Goal: Obtain resource: Obtain resource

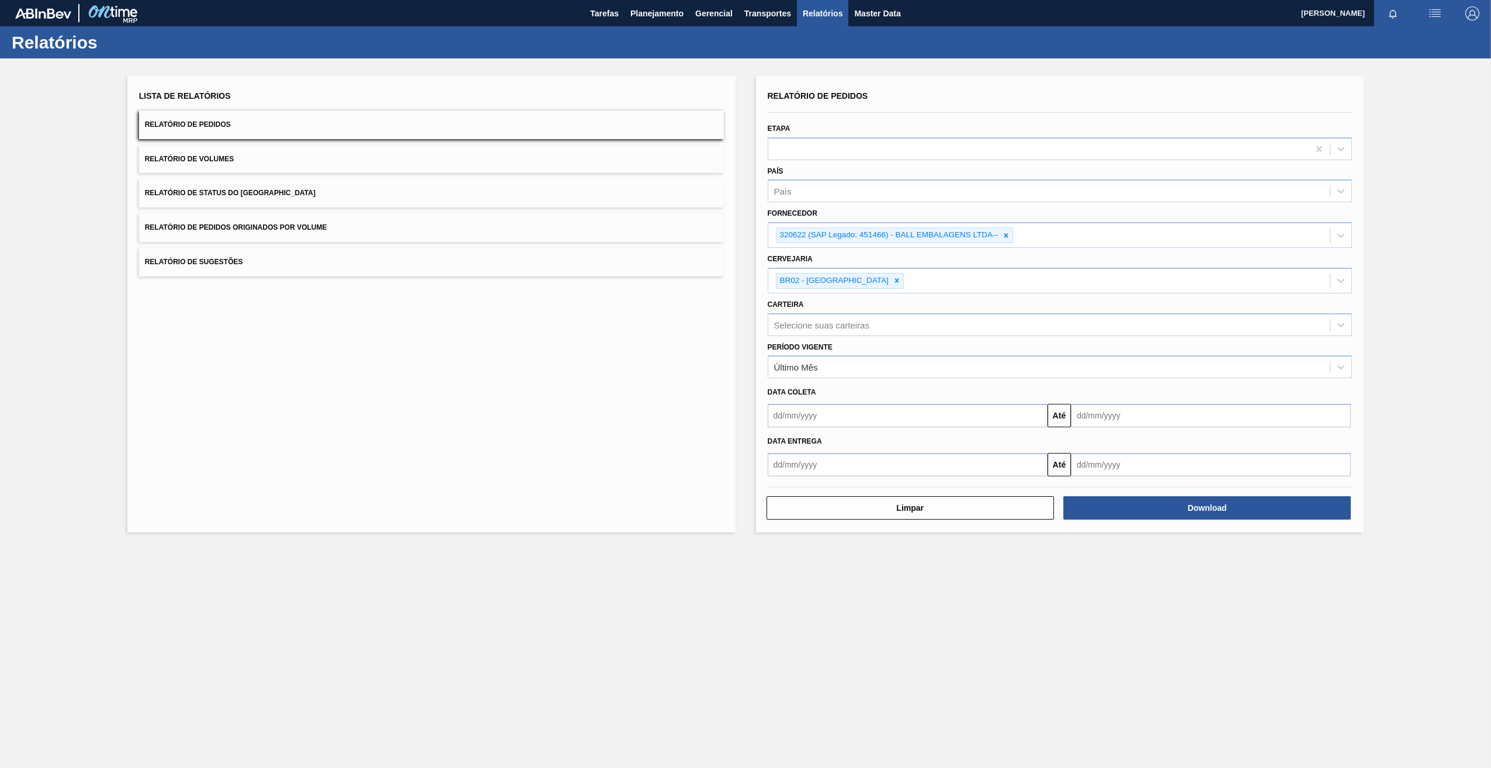
click at [1008, 240] on div at bounding box center [1006, 235] width 13 height 15
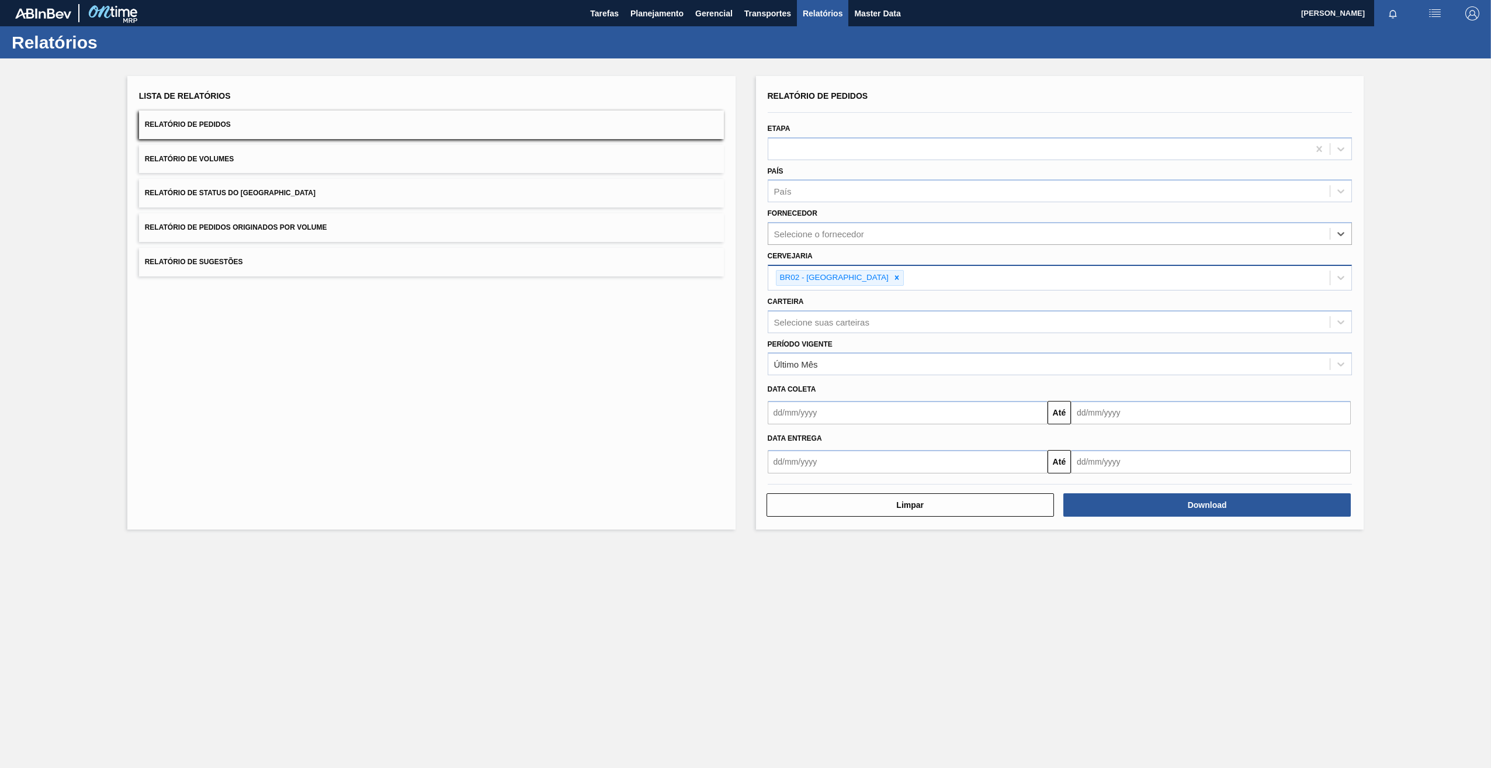
paste input "327858"
type input "327858"
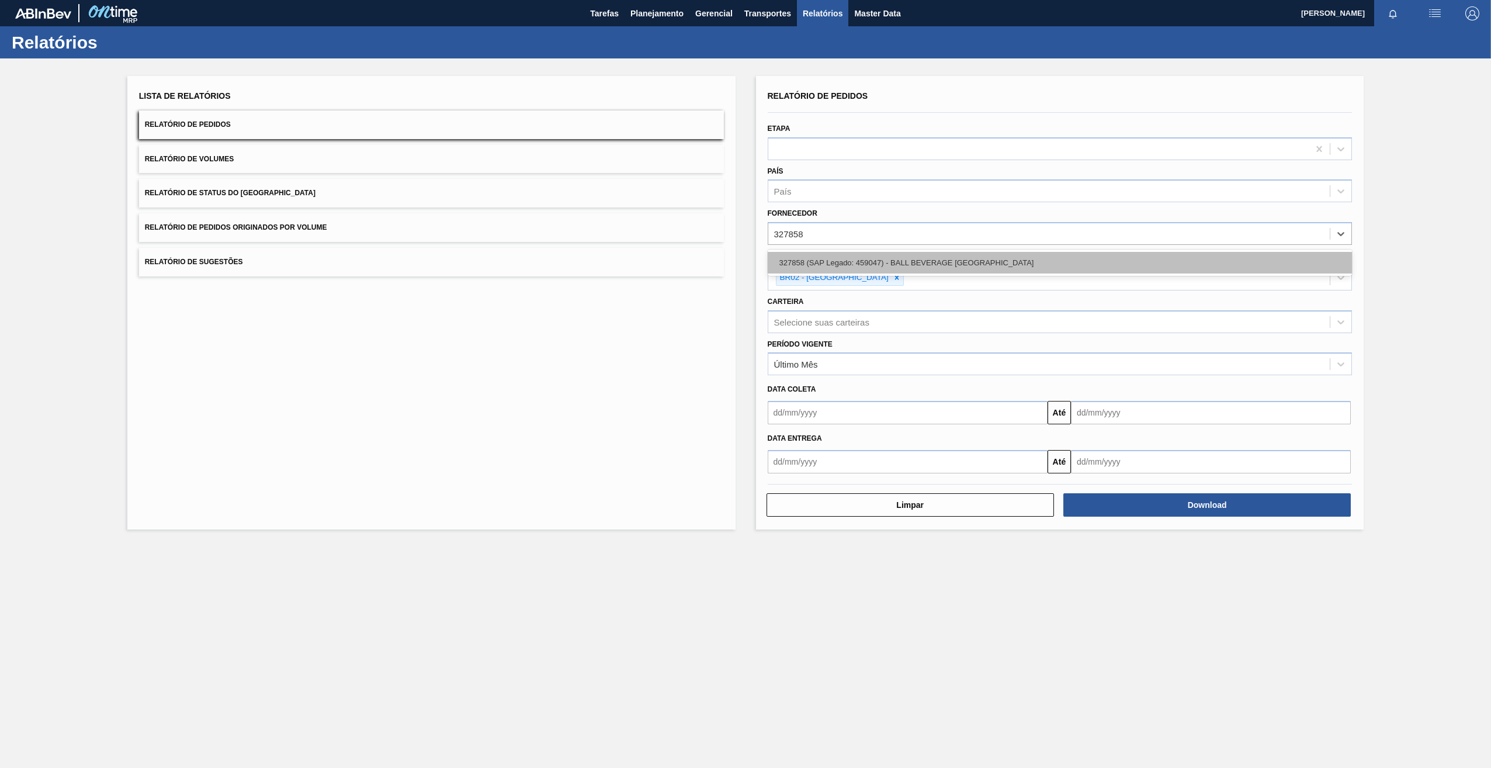
click at [836, 266] on div "327858 (SAP Legado: 459047) - BALL BEVERAGE [GEOGRAPHIC_DATA]" at bounding box center [1060, 263] width 585 height 22
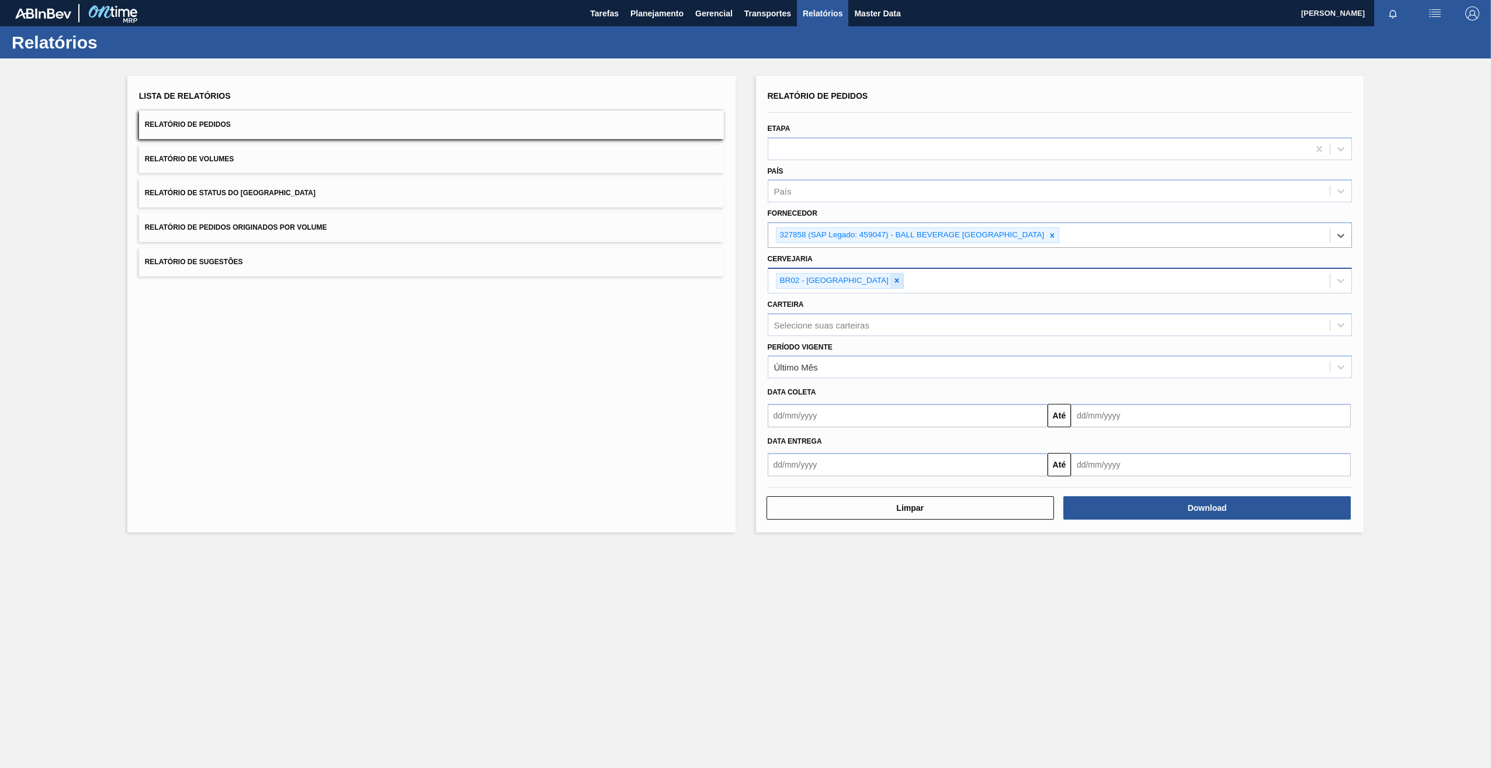
click at [893, 285] on icon at bounding box center [897, 280] width 8 height 8
paste input "BR09"
type input "BR09"
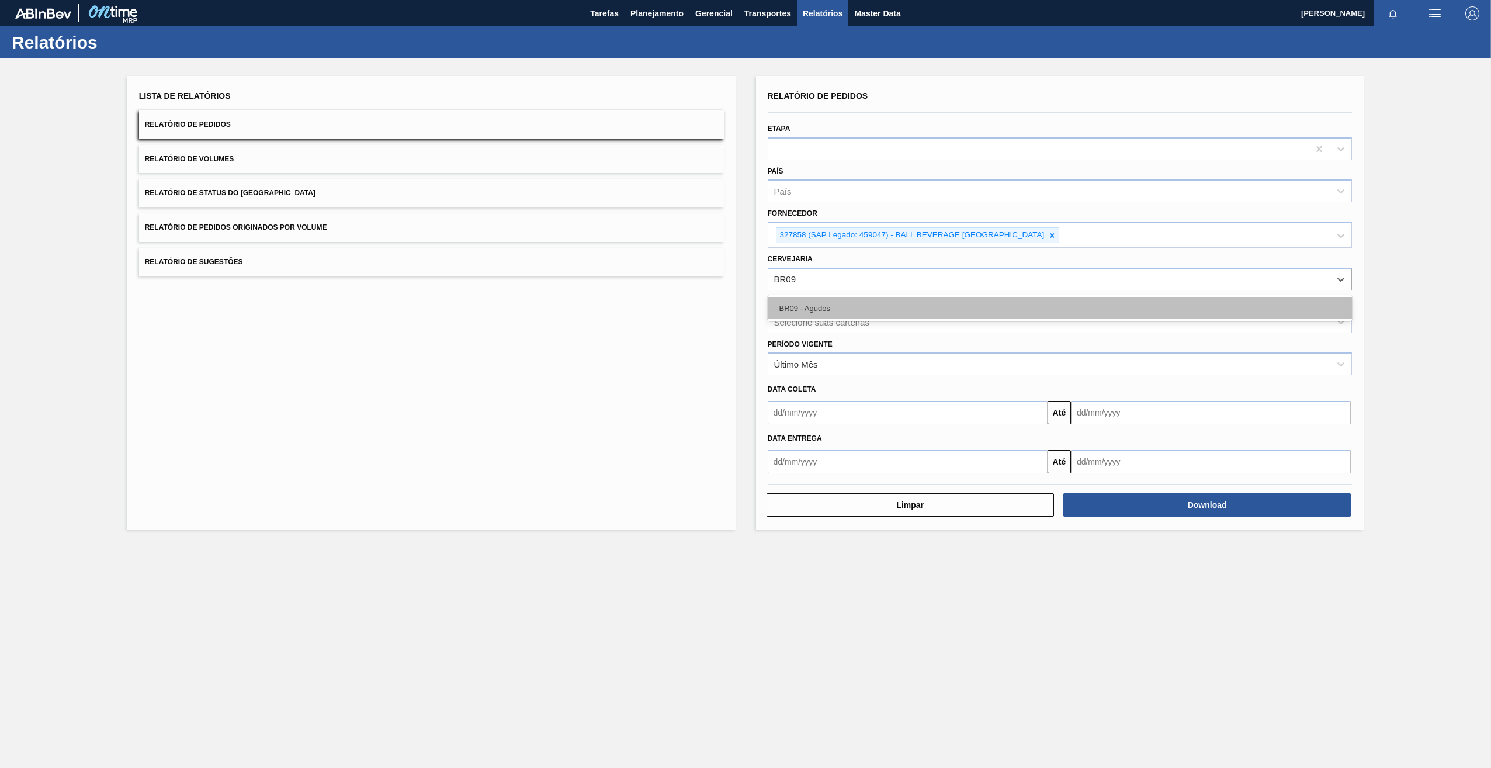
click at [835, 306] on div "BR09 - Agudos" at bounding box center [1060, 308] width 585 height 22
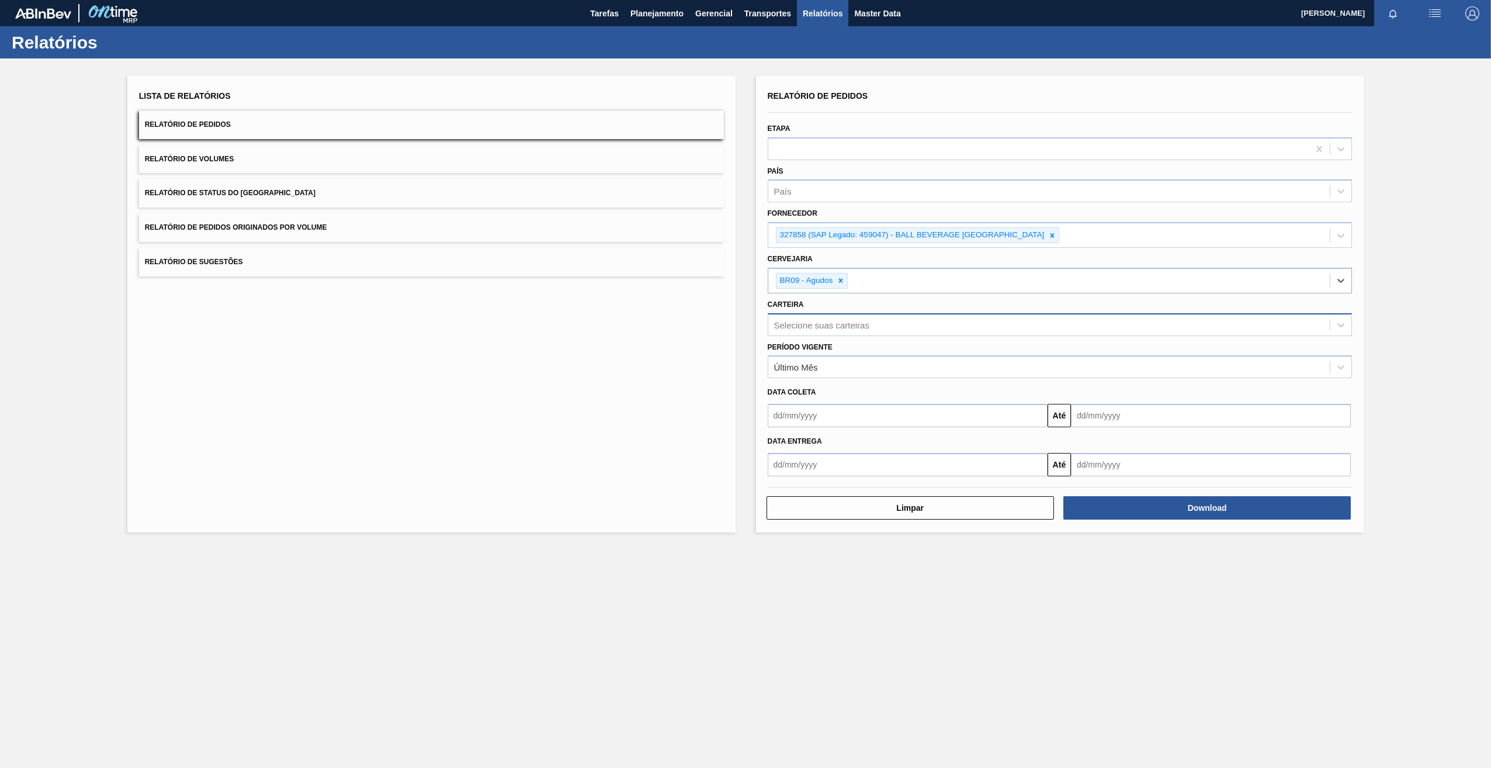
click at [834, 320] on div "Selecione suas carteiras" at bounding box center [821, 325] width 95 height 10
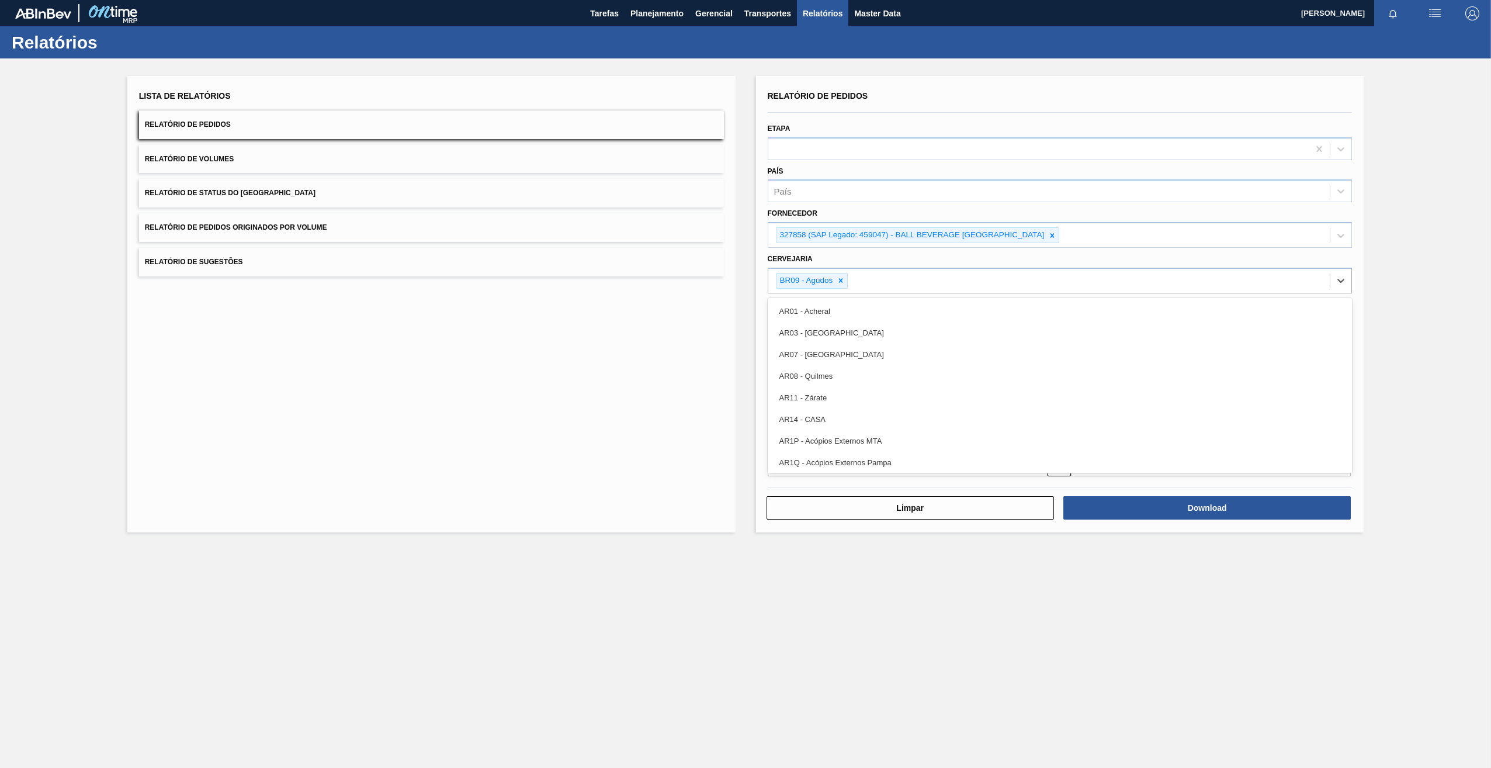
click at [898, 279] on div "BR09 - Agudos" at bounding box center [1049, 281] width 562 height 24
drag, startPoint x: 1149, startPoint y: 613, endPoint x: 1148, endPoint y: 567, distance: 46.2
click at [1149, 612] on main "Tarefas Planejamento Gerencial Transportes Relatórios Master Data Tawan Da Silv…" at bounding box center [745, 384] width 1491 height 768
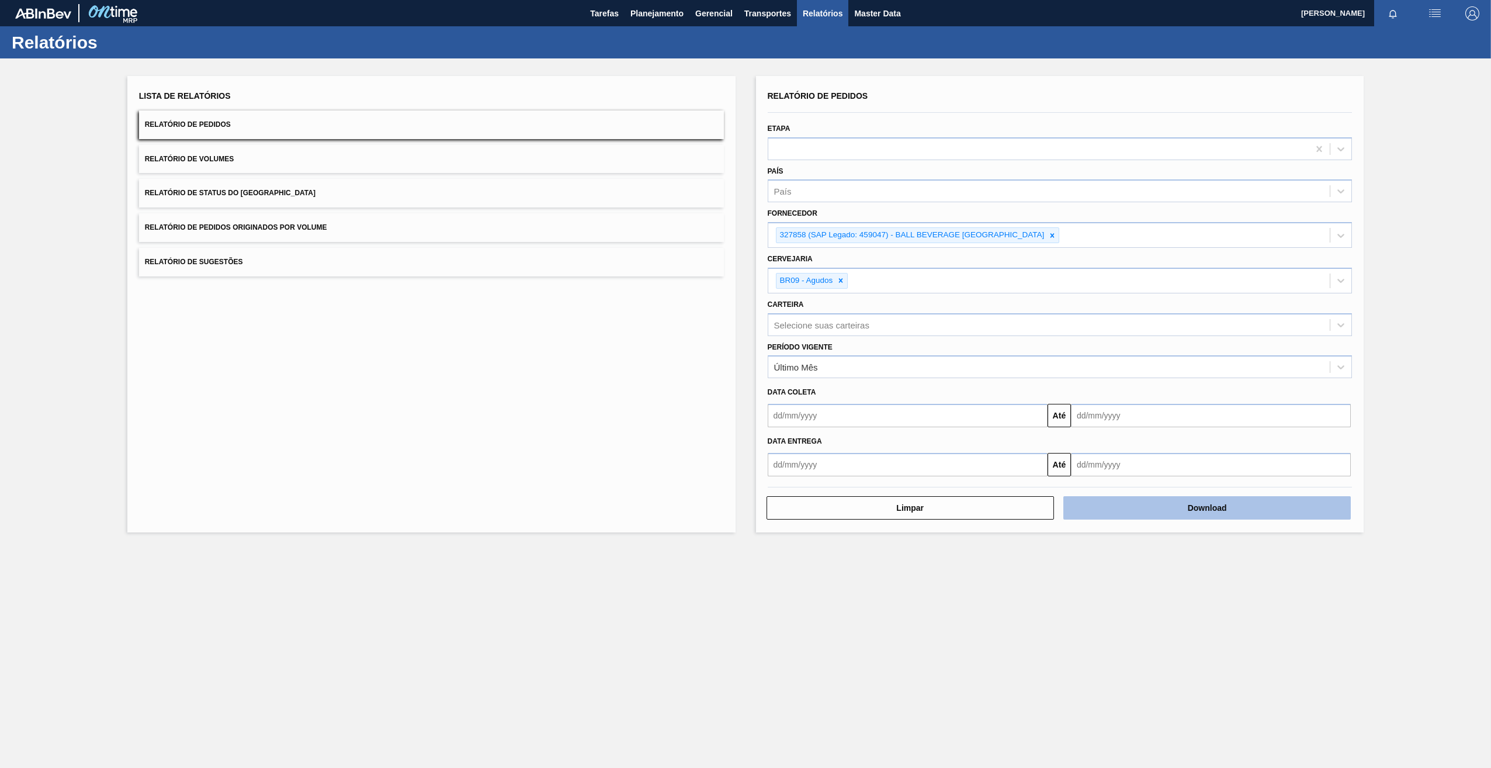
click at [1133, 516] on button "Download" at bounding box center [1206, 507] width 287 height 23
click at [1053, 235] on icon at bounding box center [1052, 235] width 8 height 8
paste input "327858"
type input "327858"
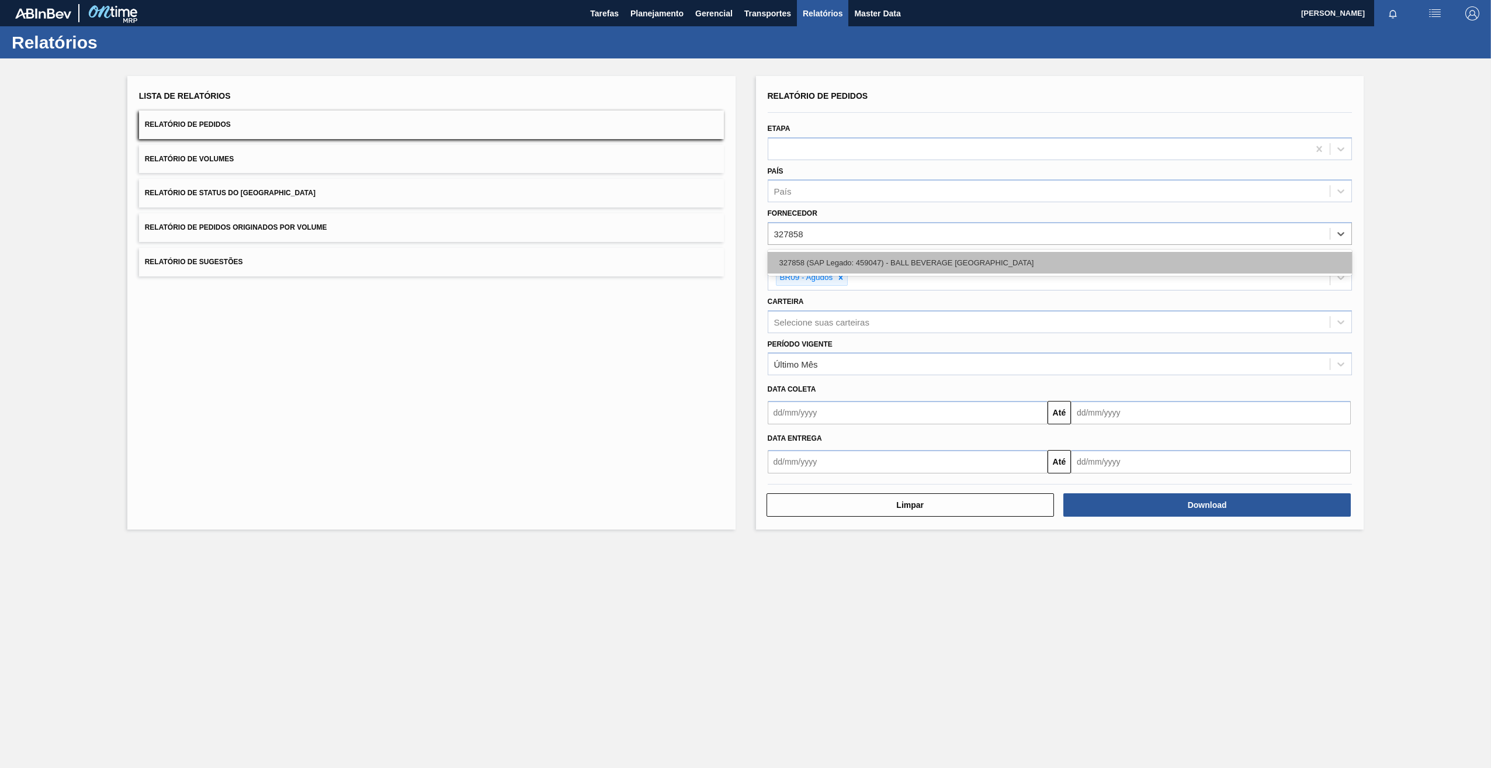
click at [835, 265] on div "327858 (SAP Legado: 459047) - BALL BEVERAGE [GEOGRAPHIC_DATA]" at bounding box center [1060, 263] width 585 height 22
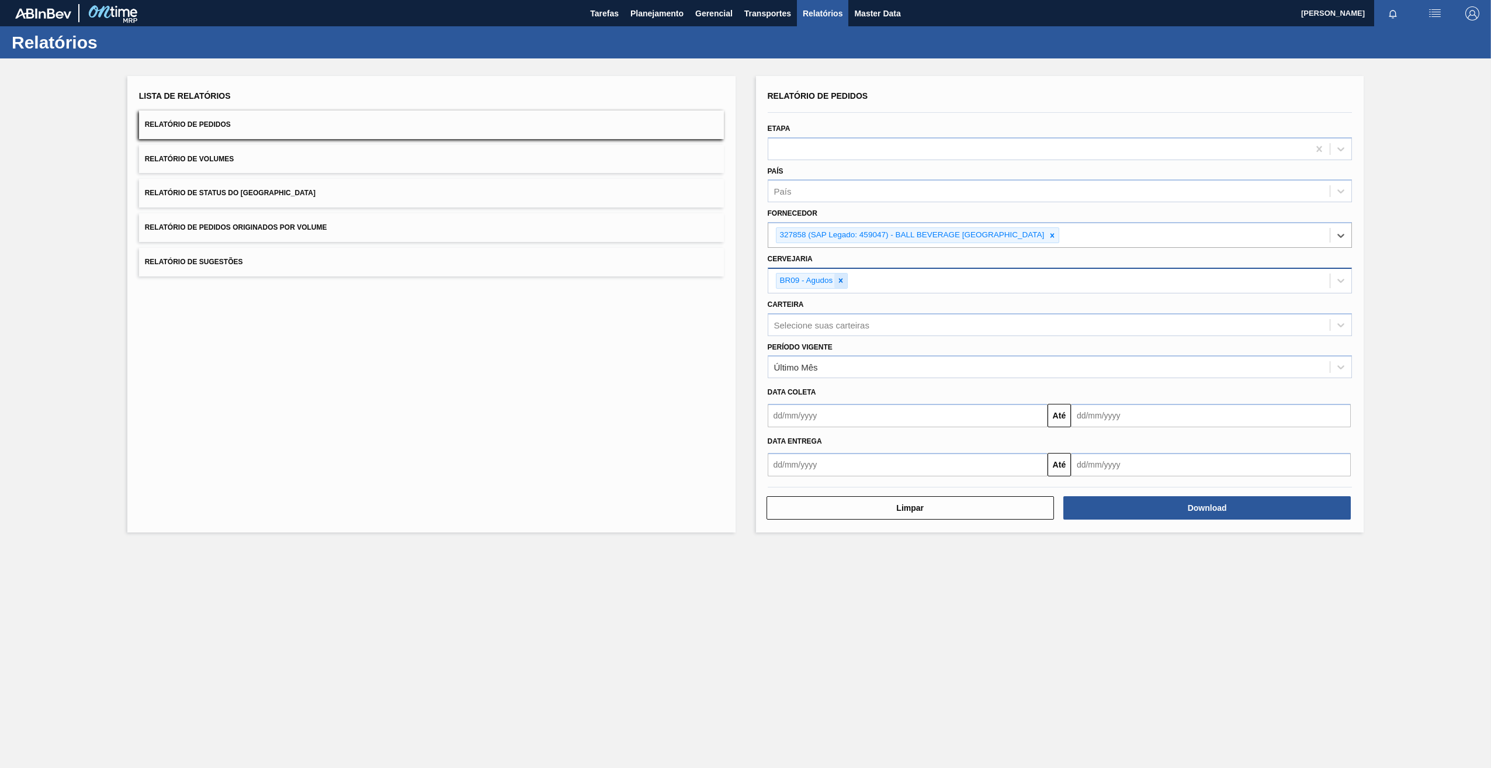
click at [840, 282] on icon at bounding box center [841, 281] width 4 height 4
paste input "BR09"
type input "BR09"
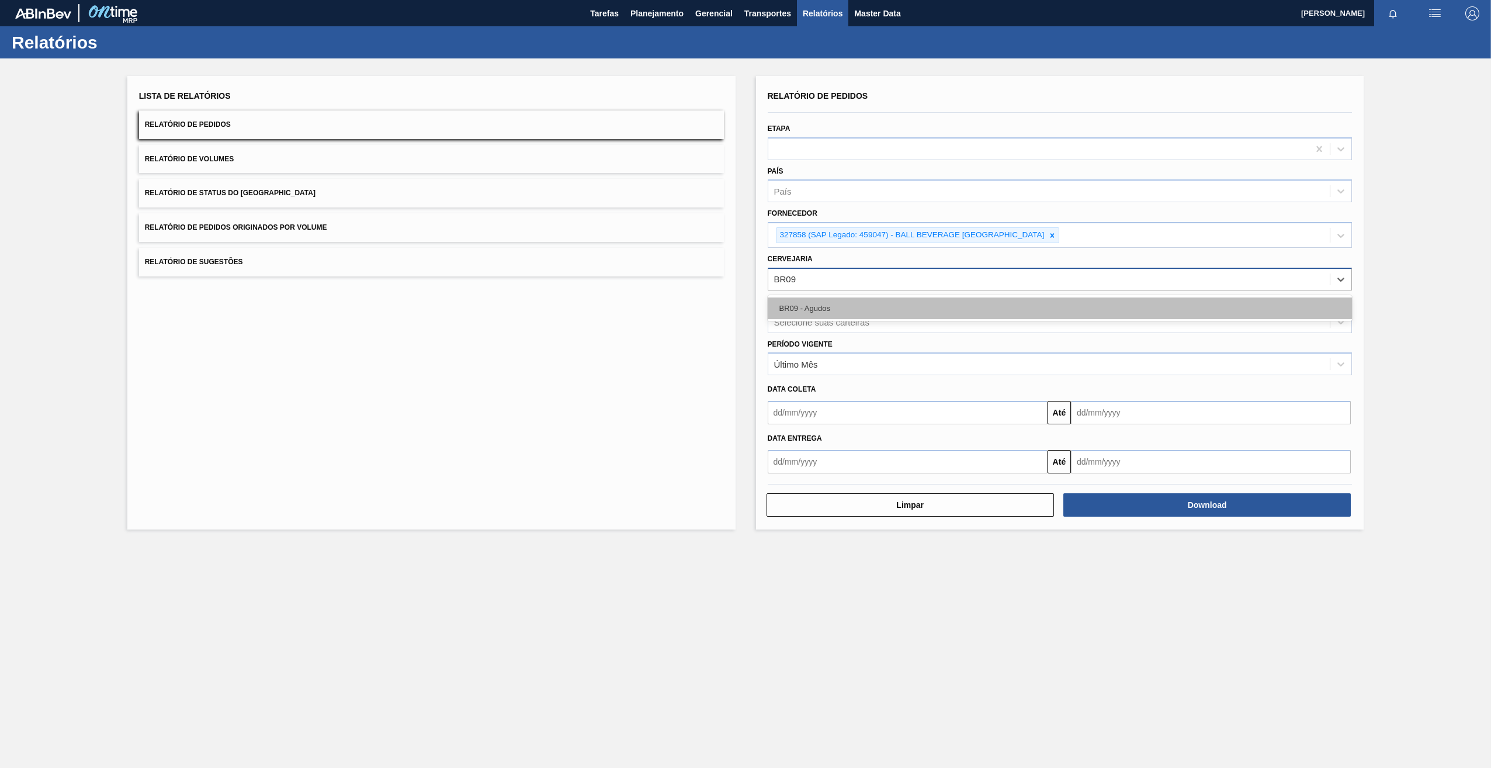
click at [834, 310] on div "BR09 - Agudos" at bounding box center [1060, 308] width 585 height 22
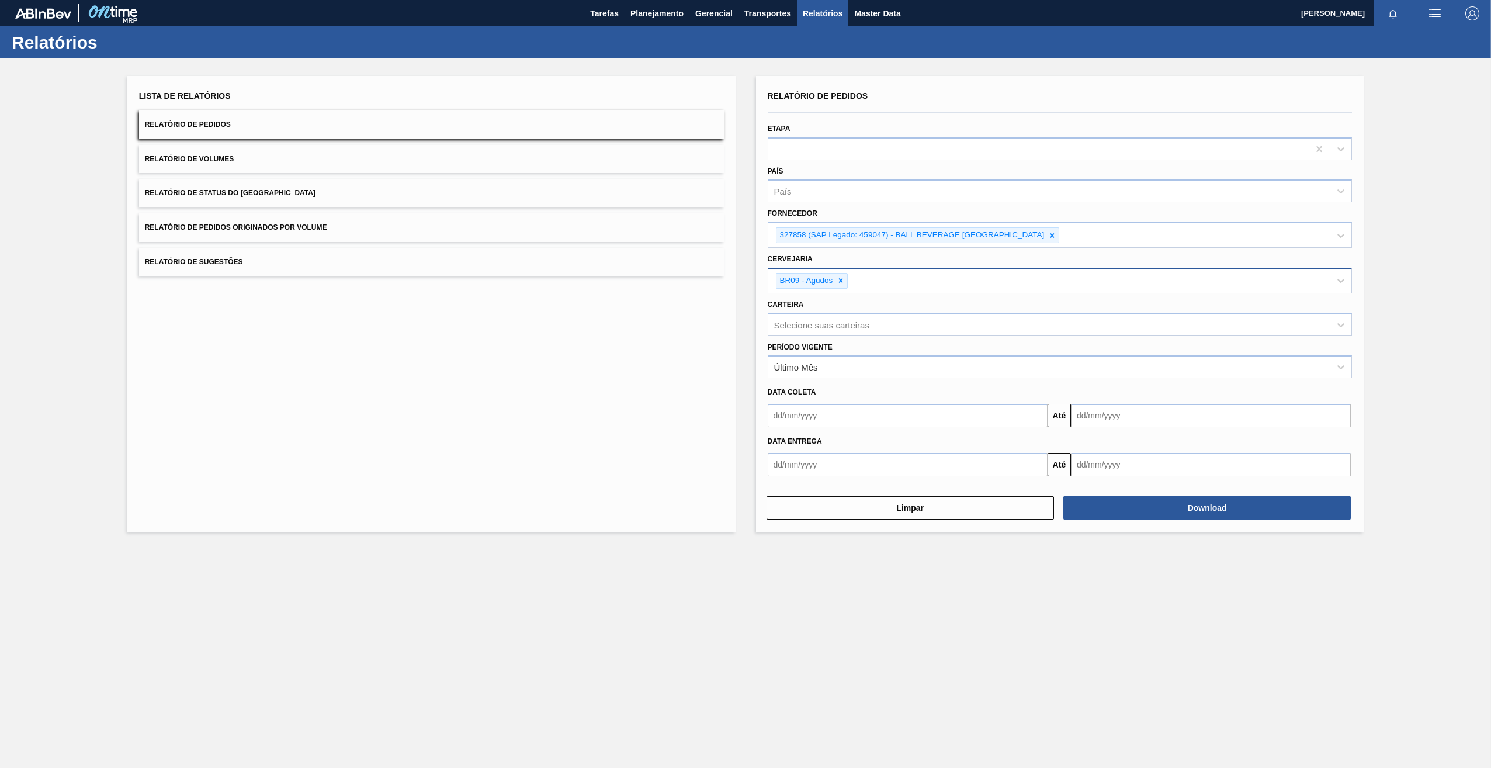
click at [1126, 493] on div "Limpar Download" at bounding box center [1060, 506] width 594 height 29
click at [1119, 500] on button "Download" at bounding box center [1206, 507] width 287 height 23
click at [1056, 233] on icon at bounding box center [1052, 235] width 8 height 8
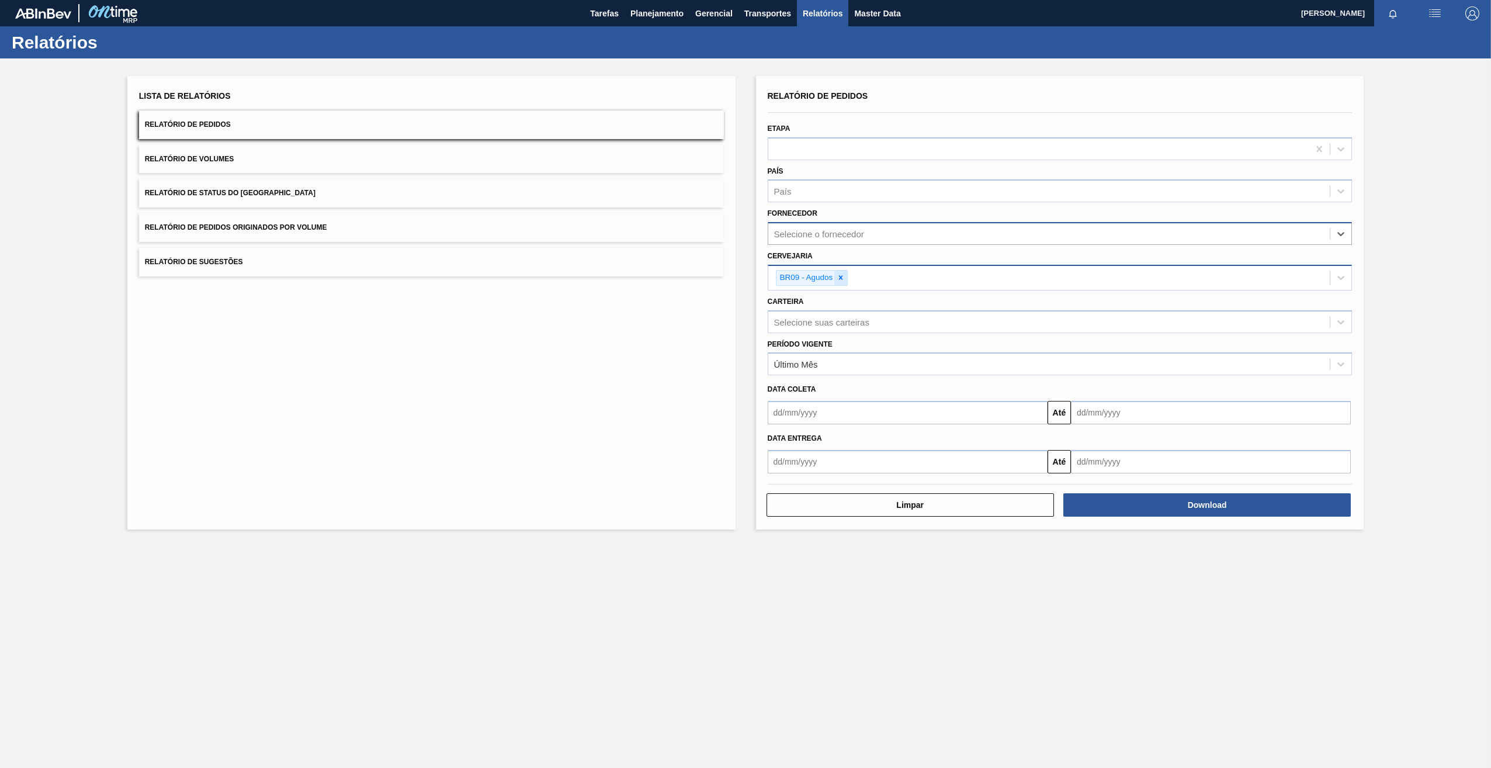
click at [844, 280] on icon at bounding box center [841, 277] width 8 height 8
click at [811, 279] on div "Selecione a cervejaria" at bounding box center [817, 276] width 86 height 10
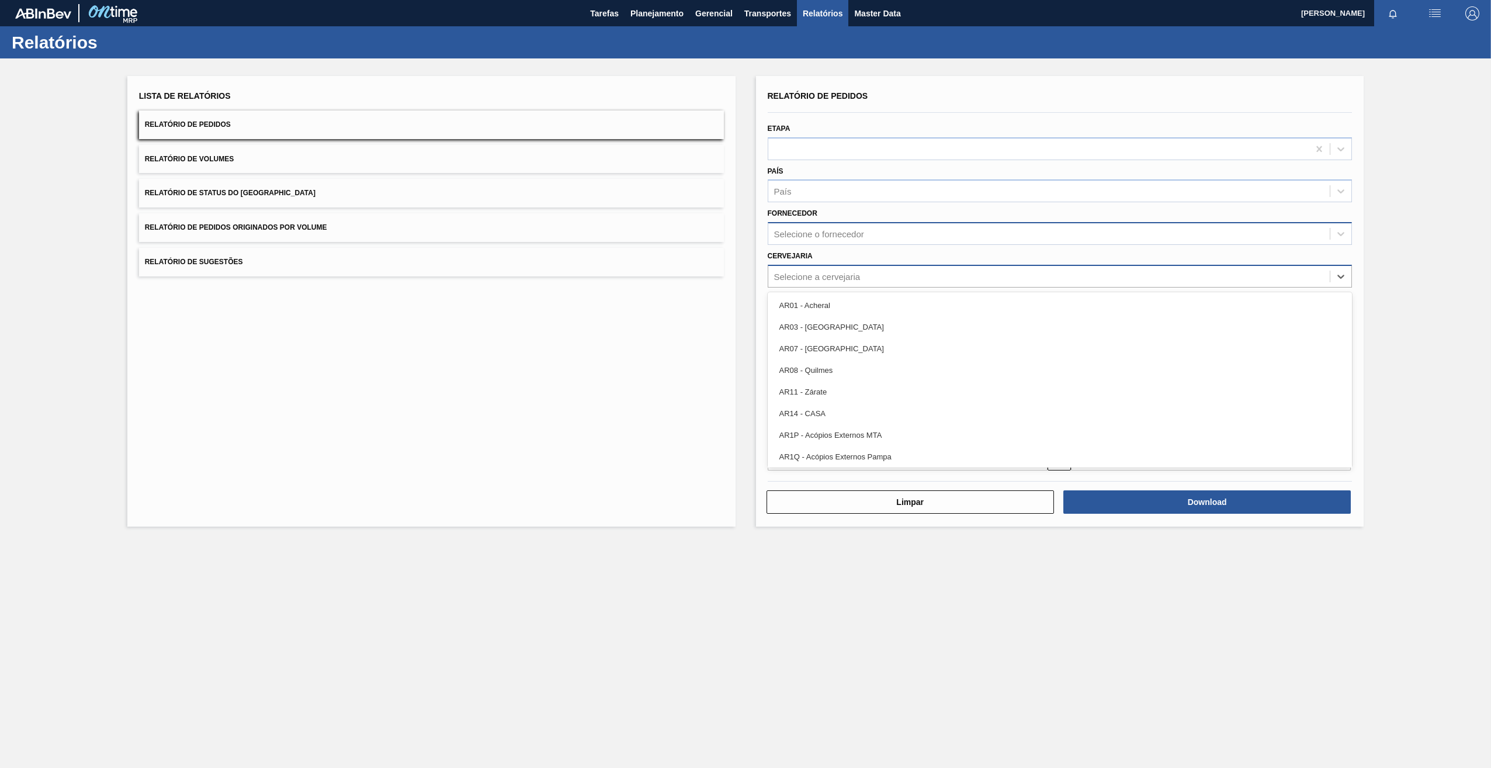
paste input "BRV3"
type input "BRV3"
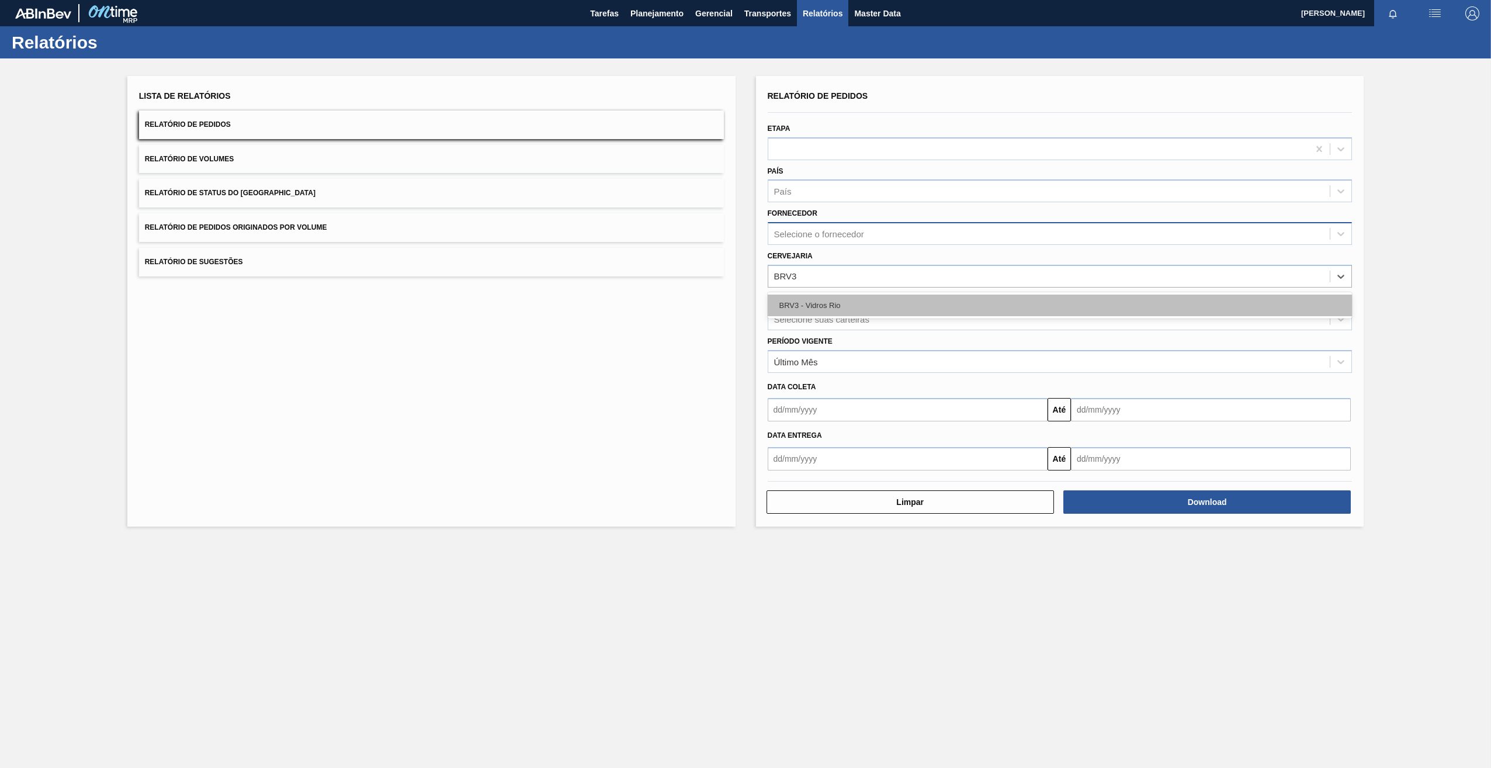
click at [824, 302] on div "BRV3 - Vidros Rio" at bounding box center [1060, 305] width 585 height 22
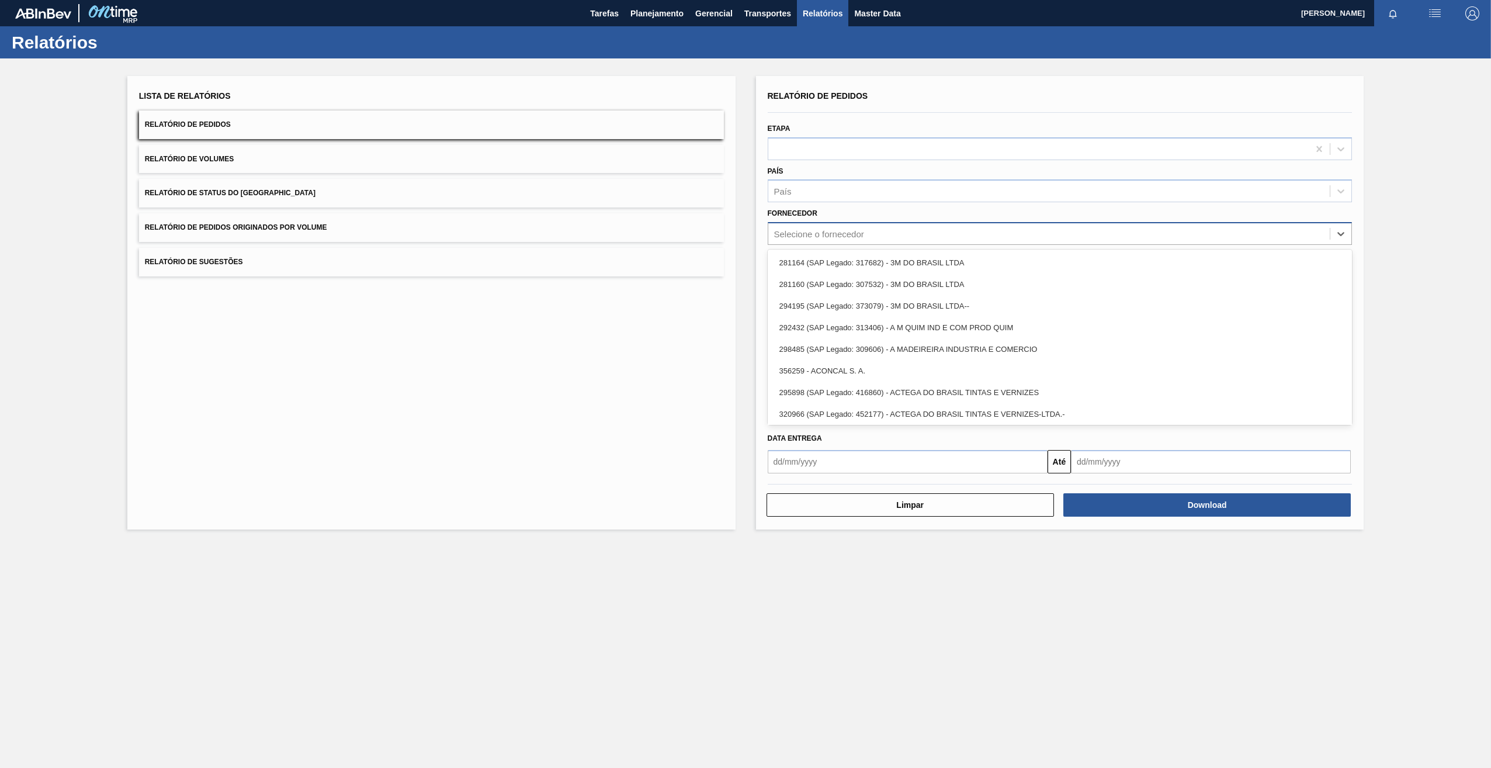
click at [831, 238] on div "Selecione o fornecedor" at bounding box center [819, 234] width 90 height 10
paste input "238606"
type input "238606"
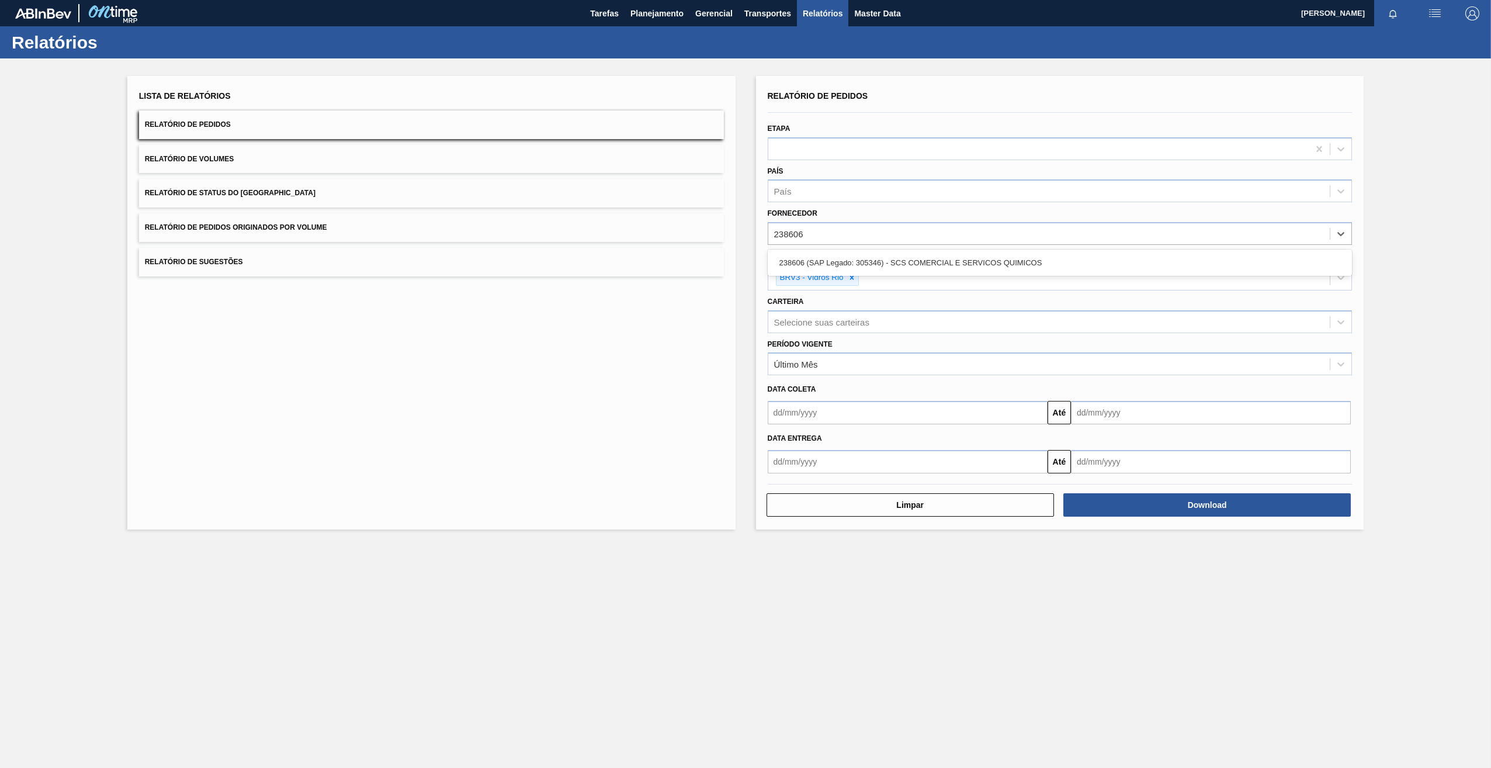
click at [850, 265] on div "238606 (SAP Legado: 305346) - SCS COMERCIAL E SERVICOS QUIMICOS" at bounding box center [1060, 263] width 585 height 22
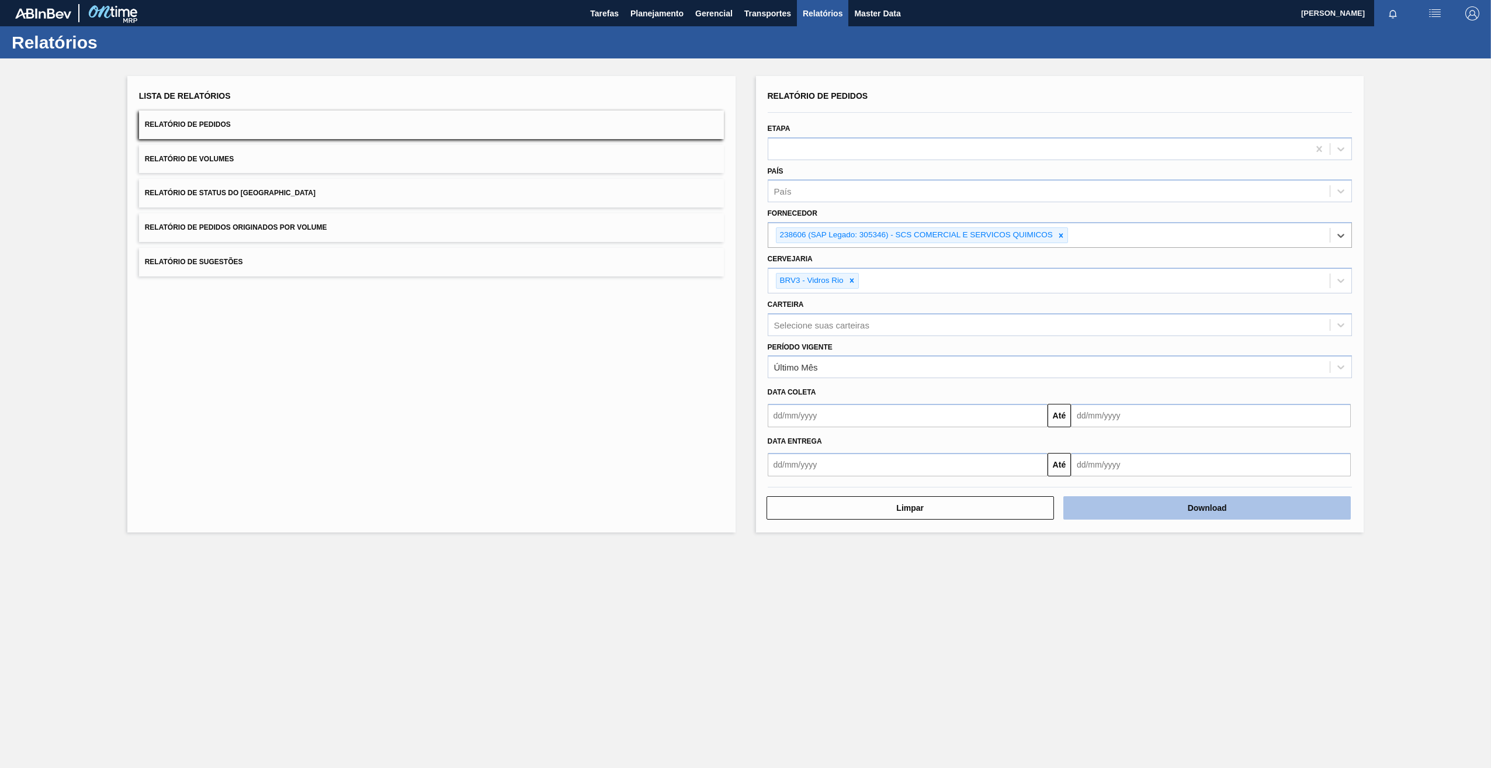
click at [1119, 506] on button "Download" at bounding box center [1206, 507] width 287 height 23
click at [1062, 238] on icon at bounding box center [1061, 235] width 8 height 8
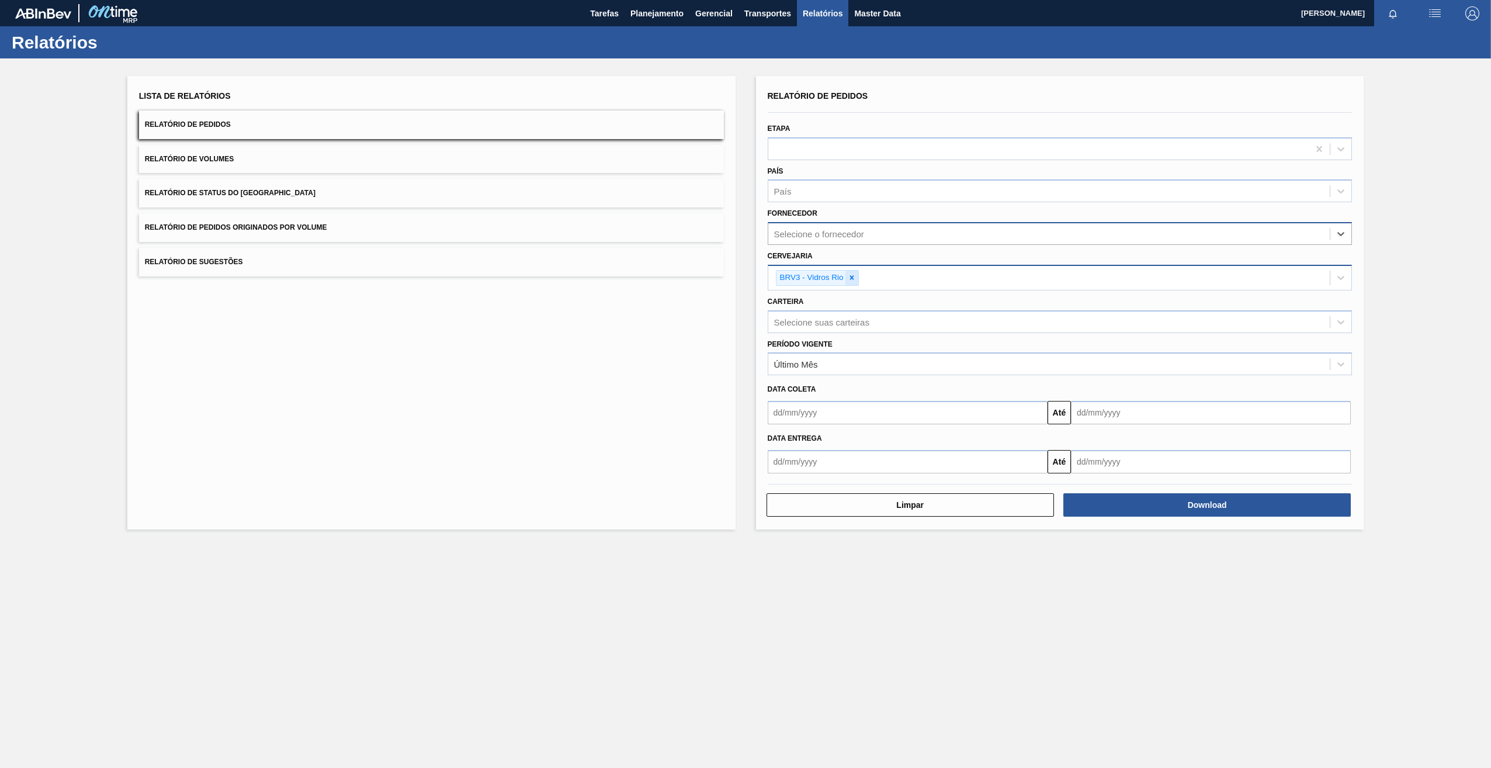
click at [855, 278] on icon at bounding box center [852, 277] width 8 height 8
click at [841, 243] on div "Selecione o fornecedor" at bounding box center [1060, 233] width 585 height 23
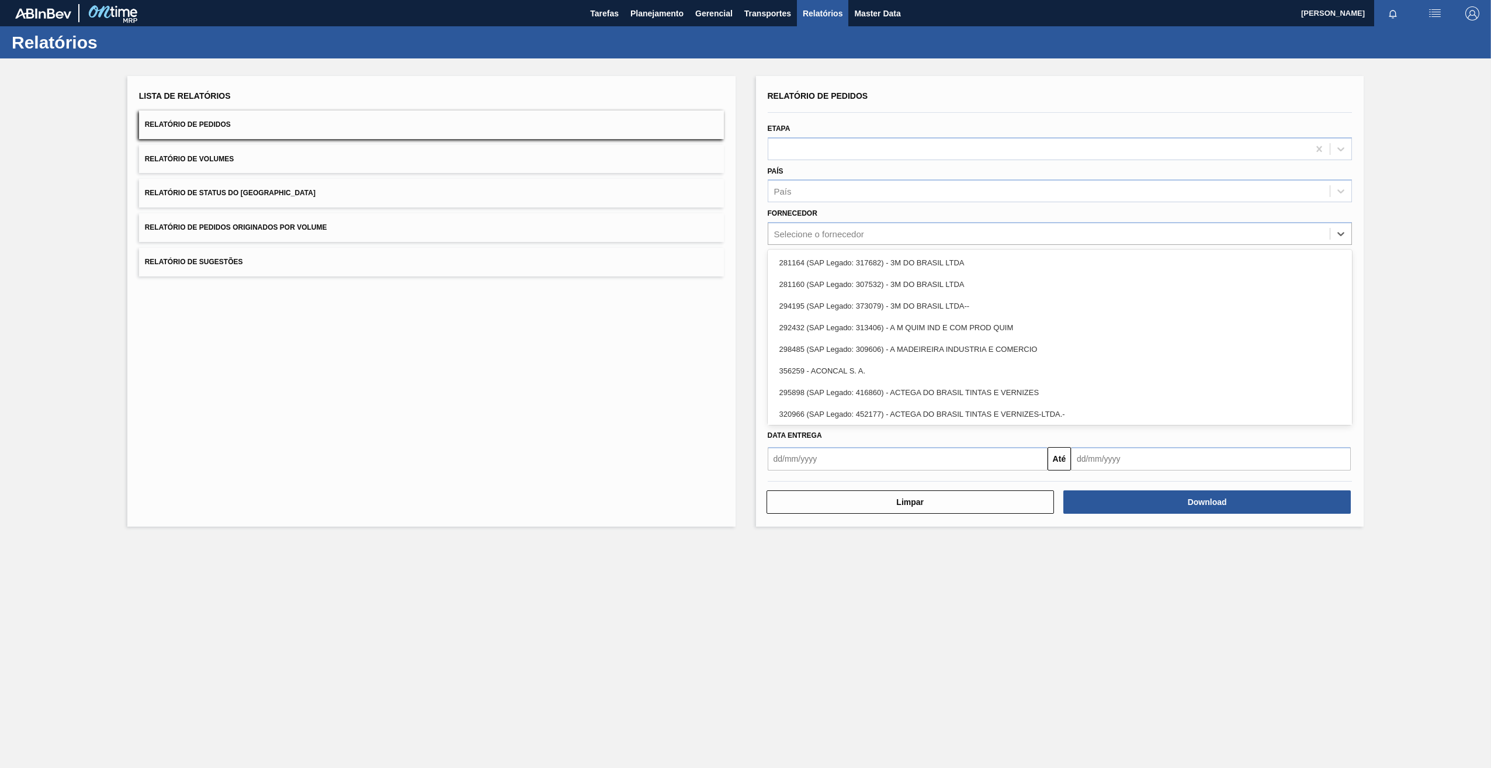
click at [790, 230] on div "Selecione o fornecedor" at bounding box center [819, 234] width 90 height 10
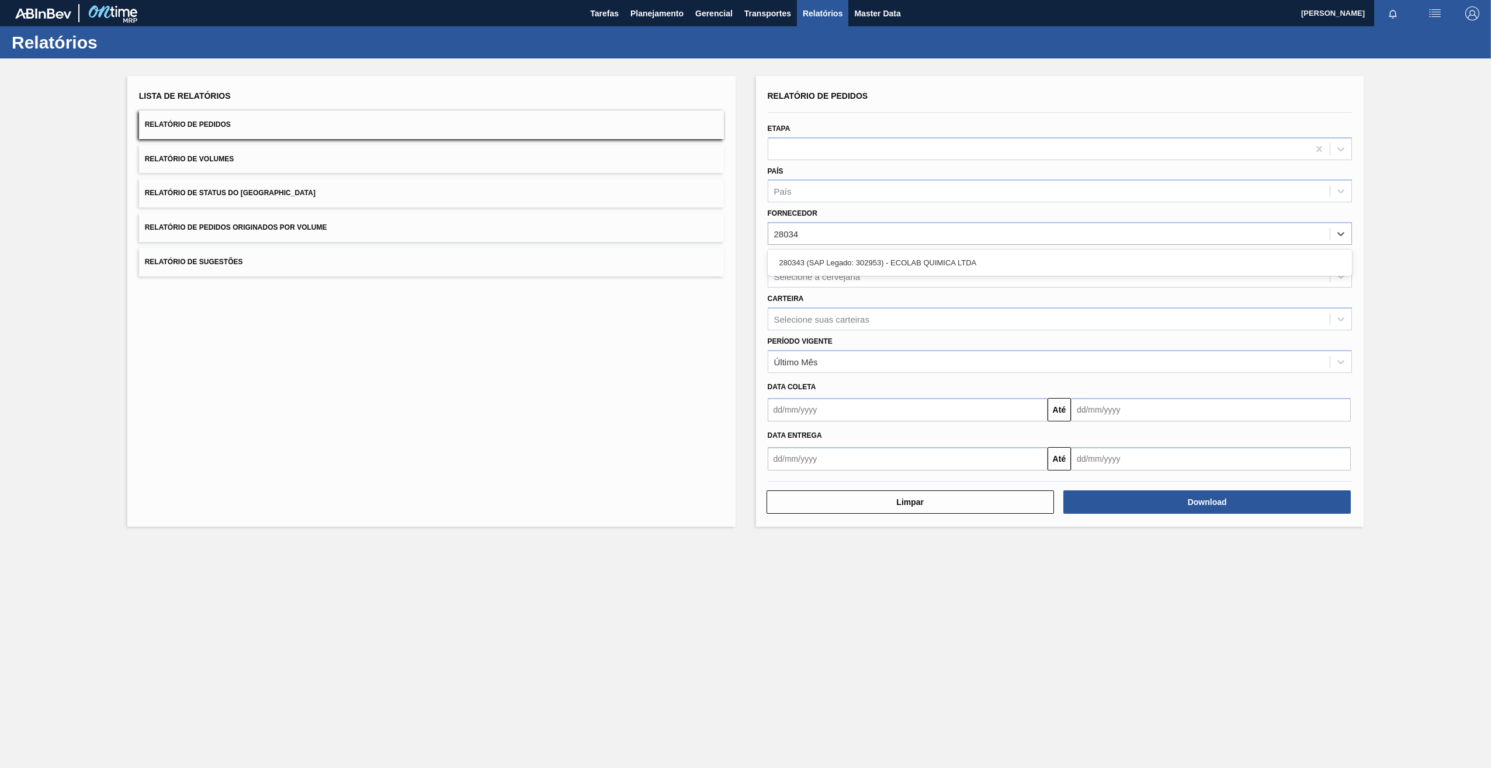
type input "280343"
drag, startPoint x: 916, startPoint y: 268, endPoint x: 875, endPoint y: 278, distance: 42.1
click at [913, 269] on div "280343 (SAP Legado: 302953) - ECOLAB QUIMICA LTDA" at bounding box center [1060, 263] width 585 height 22
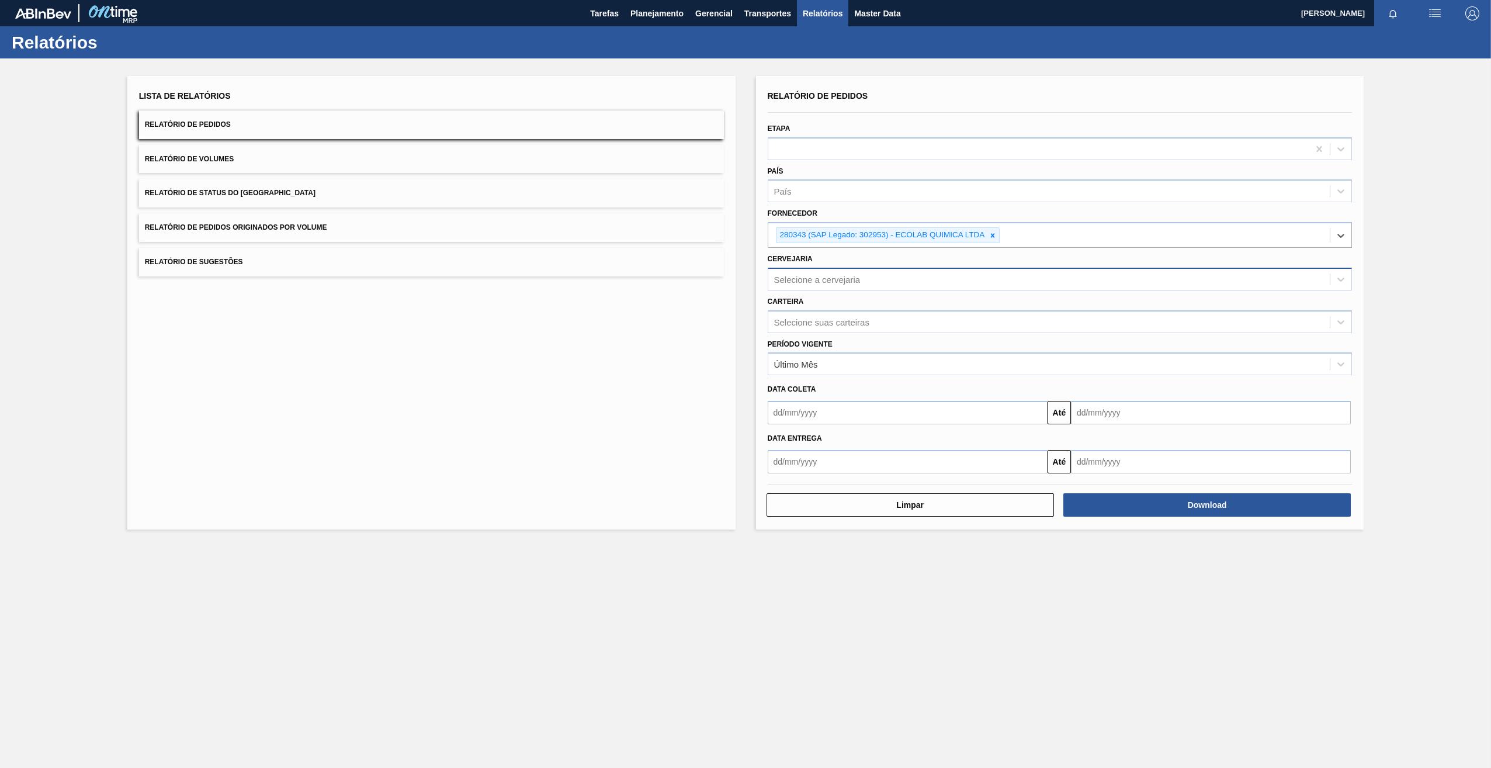
click at [856, 280] on div "Selecione a cervejaria" at bounding box center [817, 279] width 86 height 10
type input "BR22"
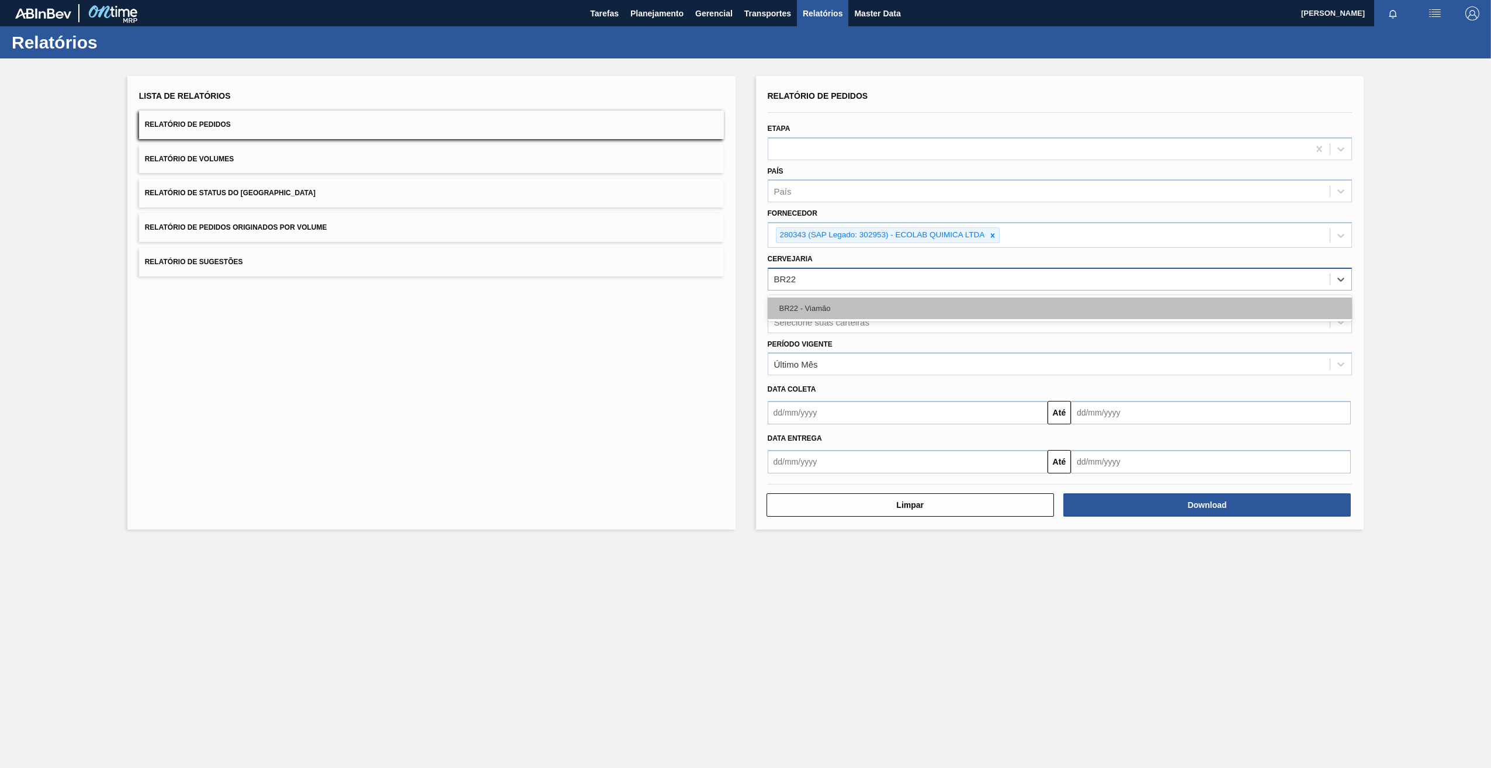
click at [910, 310] on div "BR22 - Viamão" at bounding box center [1060, 308] width 585 height 22
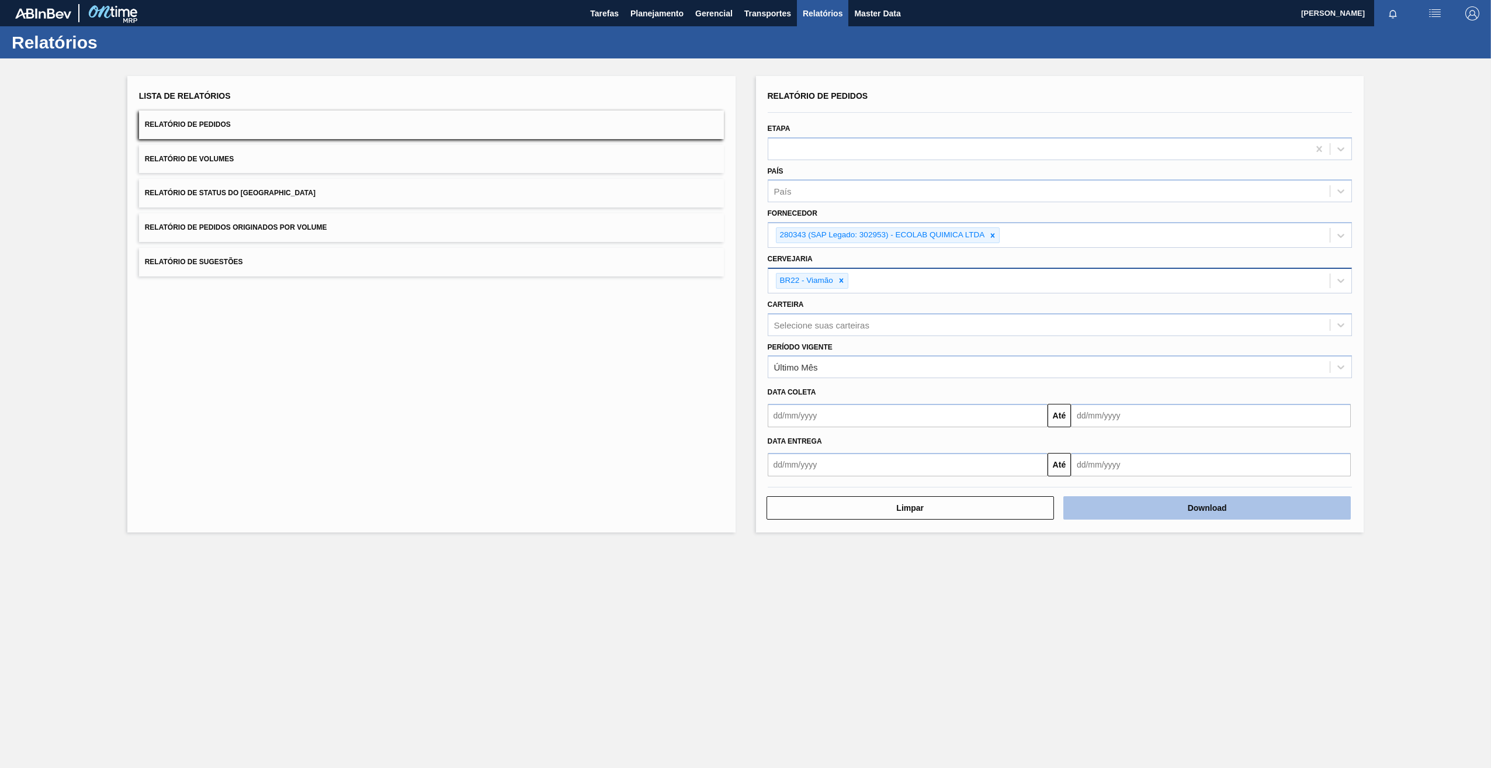
click at [1128, 506] on button "Download" at bounding box center [1206, 507] width 287 height 23
drag, startPoint x: 843, startPoint y: 279, endPoint x: 1060, endPoint y: 250, distance: 219.2
click at [846, 279] on div at bounding box center [841, 280] width 13 height 15
click at [994, 241] on div at bounding box center [992, 235] width 13 height 15
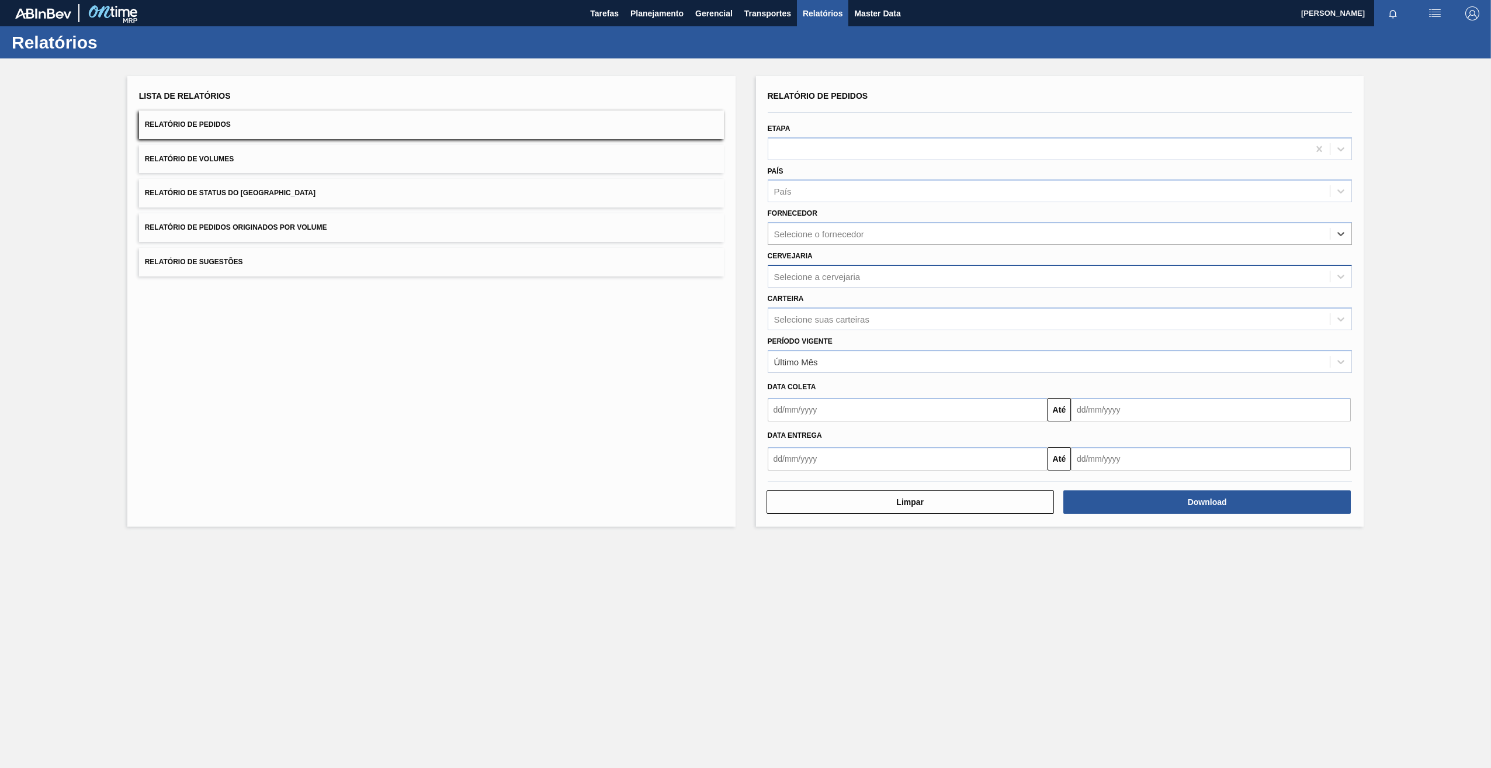
click at [815, 273] on div "Selecione a cervejaria" at bounding box center [817, 276] width 86 height 10
type input "vidr"
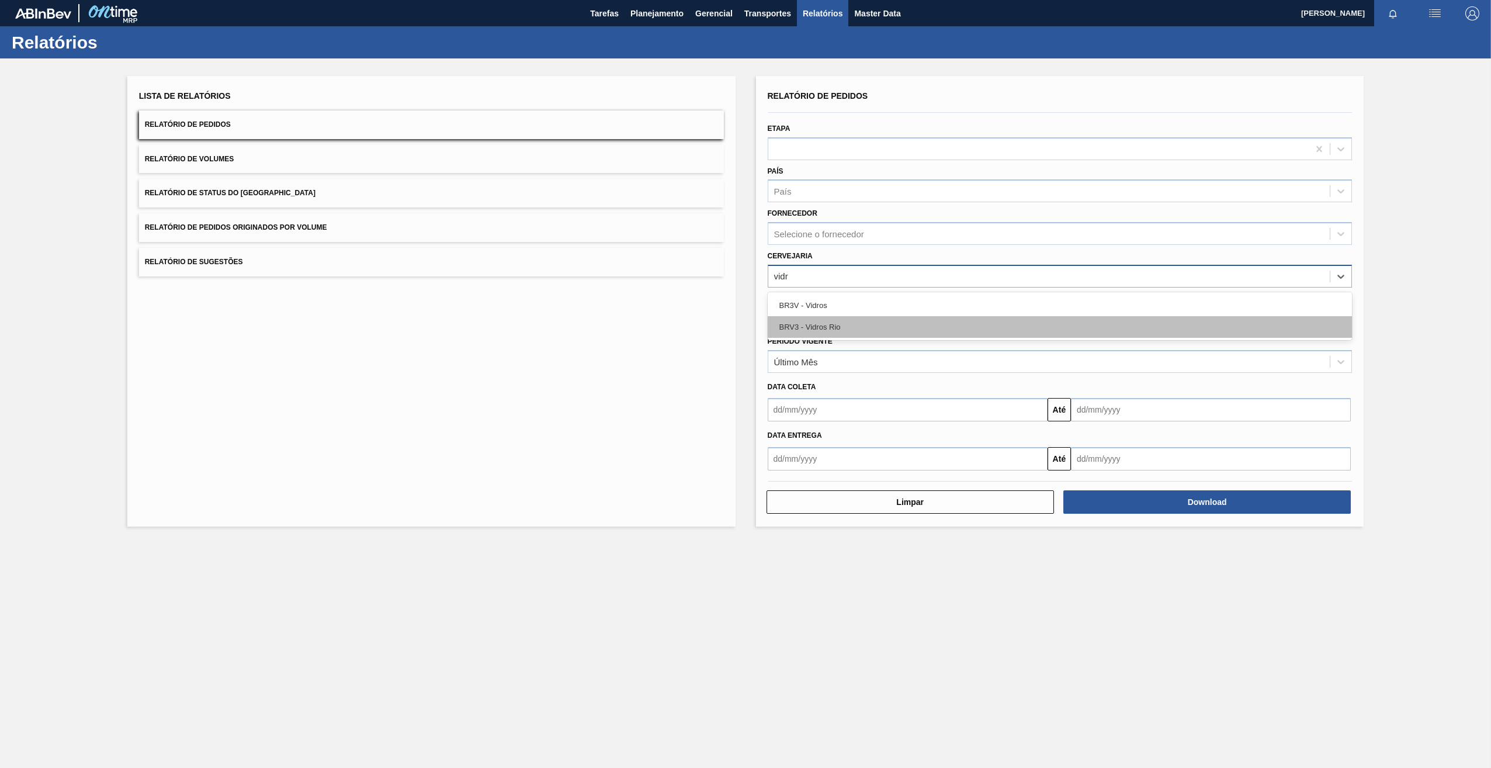
click at [824, 327] on div "BRV3 - Vidros Rio" at bounding box center [1060, 327] width 585 height 22
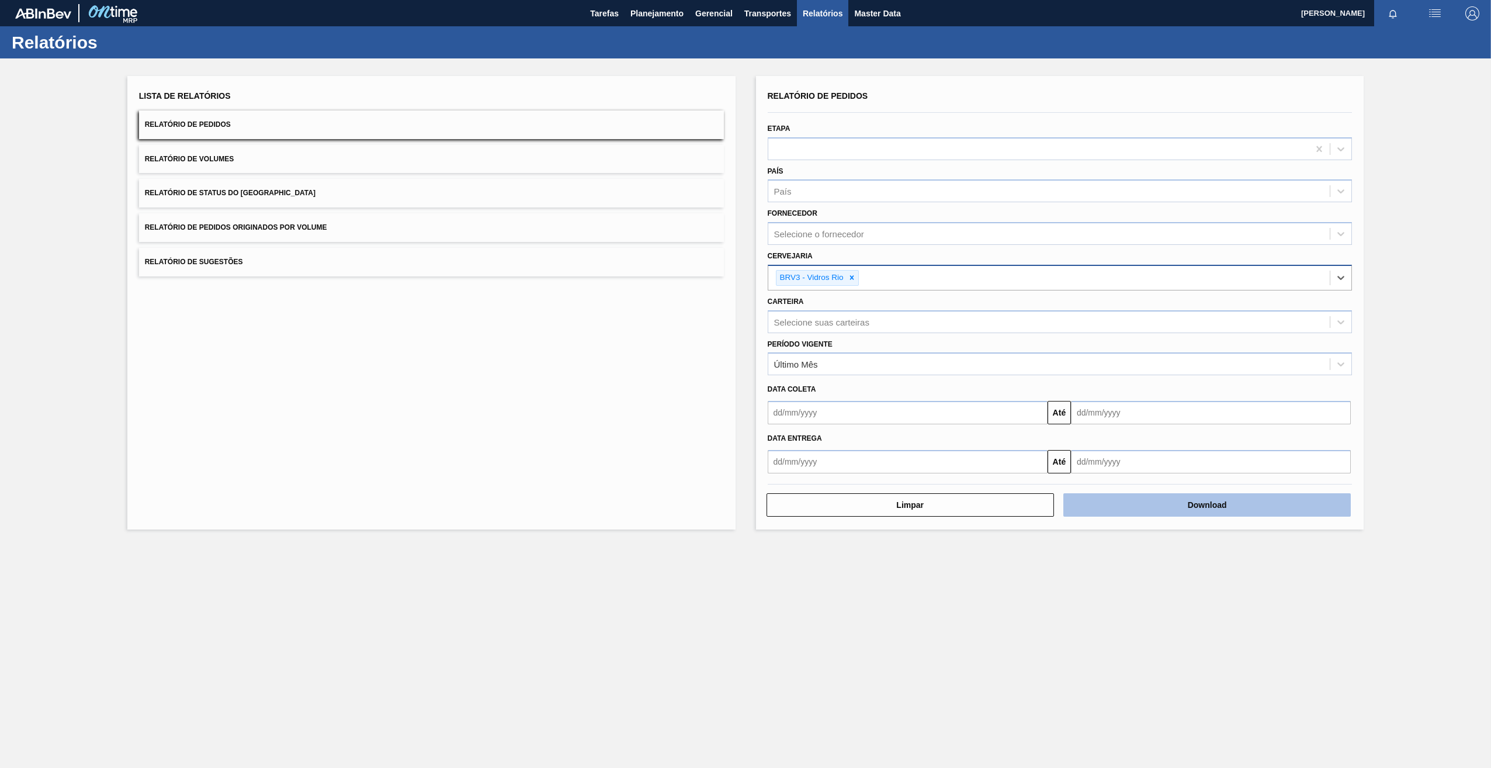
click at [1132, 511] on button "Download" at bounding box center [1206, 504] width 287 height 23
click at [852, 278] on icon at bounding box center [852, 278] width 4 height 4
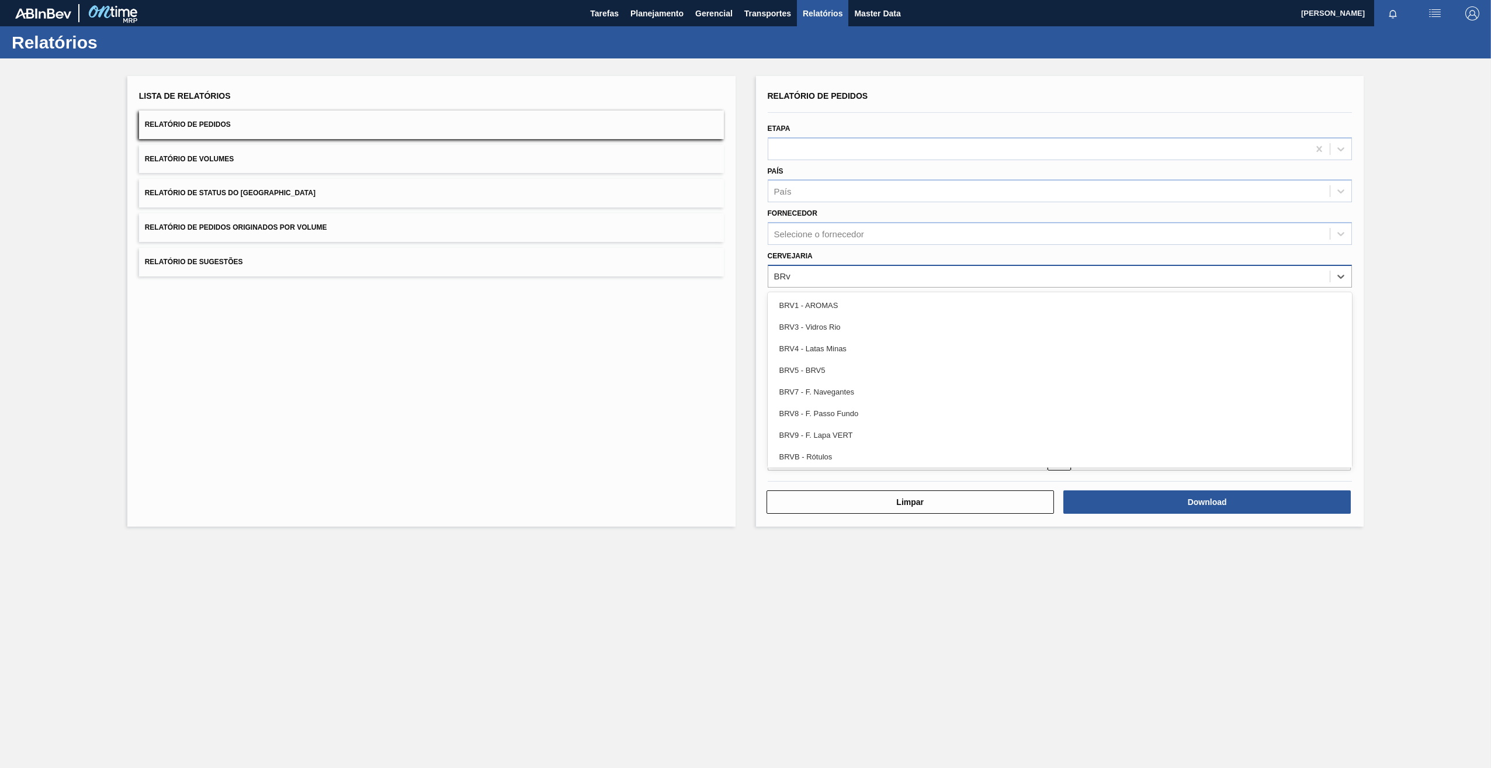
type input "BRv1"
drag, startPoint x: 813, startPoint y: 271, endPoint x: 795, endPoint y: 273, distance: 18.3
click at [795, 273] on div "Selecione a cervejaria" at bounding box center [1049, 276] width 562 height 17
type input "V"
type input "BRv4"
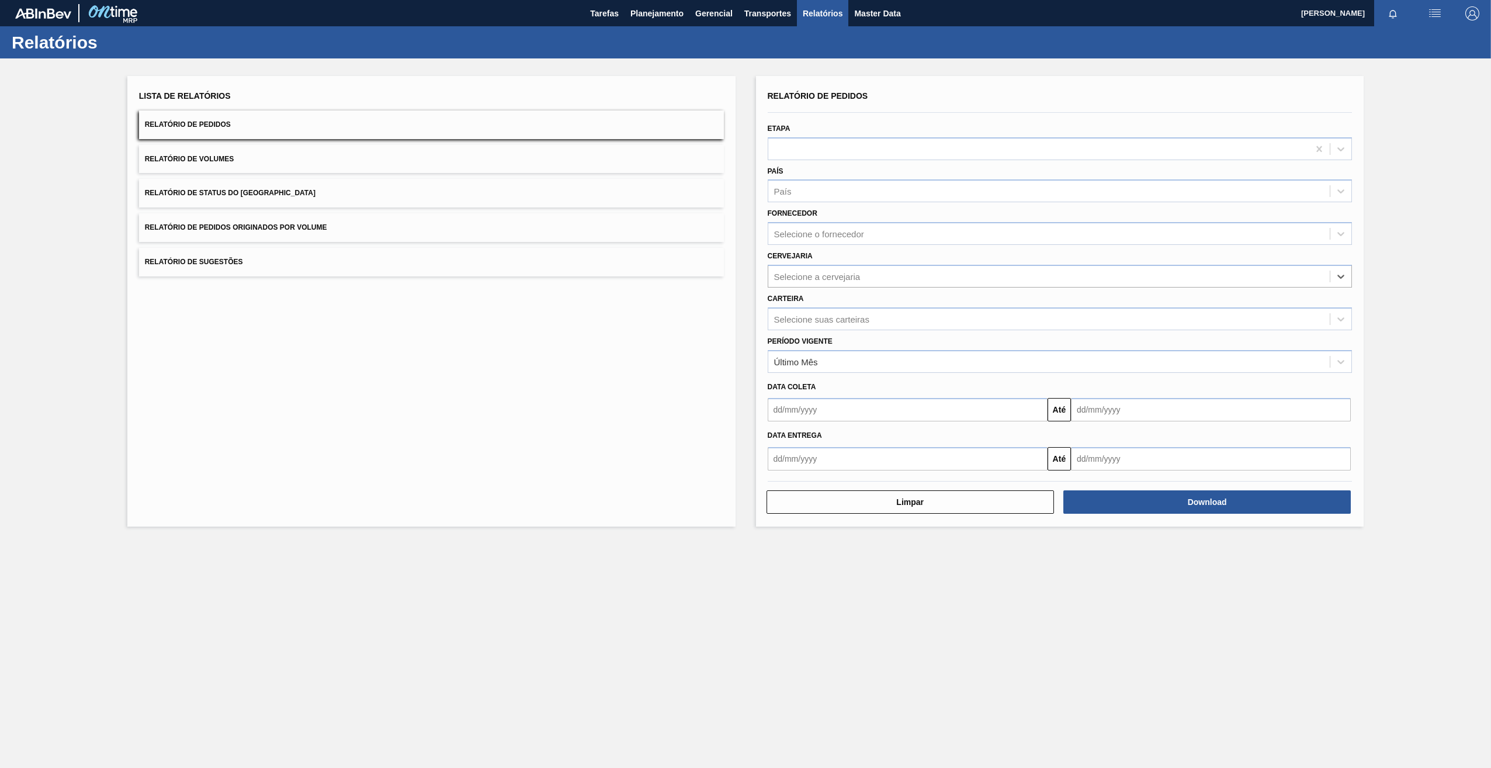
drag, startPoint x: 816, startPoint y: 269, endPoint x: 758, endPoint y: 279, distance: 58.1
click at [758, 279] on div "Relatório de Pedidos Etapa País País Fornecedor Selecione o fornecedor Cervejar…" at bounding box center [1060, 301] width 608 height 450
